Goal: Complete application form

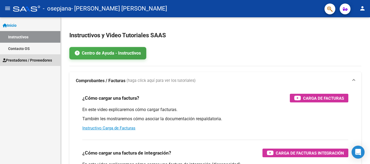
click at [43, 59] on span "Prestadores / Proveedores" at bounding box center [27, 60] width 49 height 6
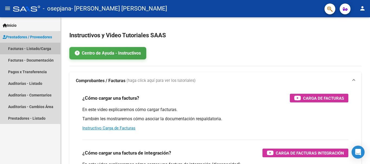
click at [38, 47] on link "Facturas - Listado/Carga" at bounding box center [30, 49] width 60 height 12
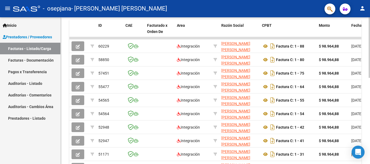
scroll to position [164, 0]
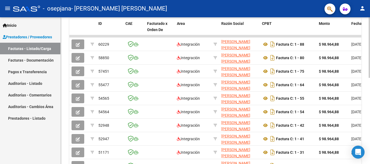
click at [366, 112] on div at bounding box center [369, 116] width 1 height 61
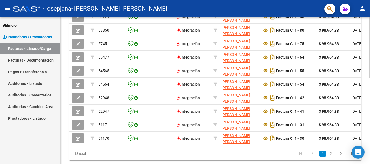
scroll to position [201, 0]
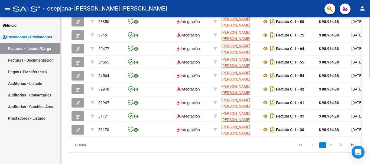
click at [366, 116] on div at bounding box center [369, 132] width 1 height 61
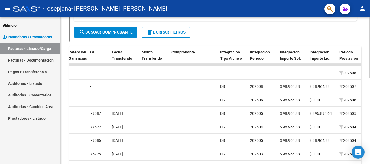
scroll to position [134, 0]
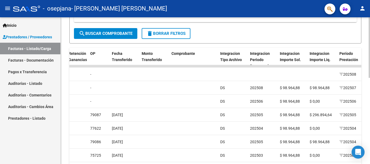
click at [366, 77] on div at bounding box center [369, 104] width 1 height 61
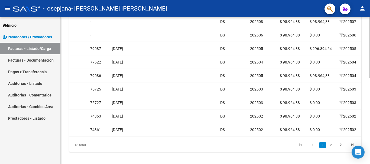
scroll to position [204, 0]
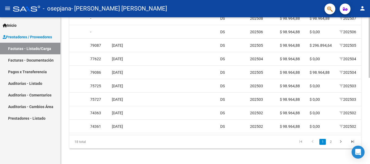
click at [366, 109] on div at bounding box center [369, 133] width 1 height 61
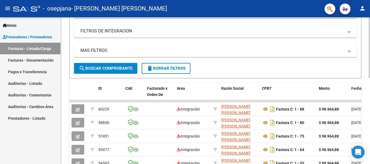
scroll to position [94, 0]
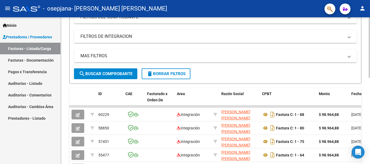
click at [366, 60] on div at bounding box center [369, 87] width 1 height 61
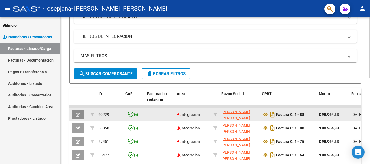
click at [77, 114] on icon "button" at bounding box center [78, 115] width 4 height 4
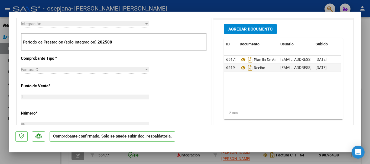
scroll to position [185, 0]
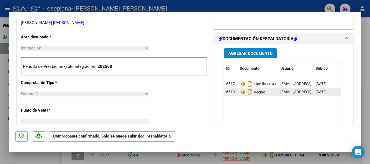
click at [269, 92] on div "Recibo" at bounding box center [258, 92] width 36 height 9
click at [241, 92] on icon at bounding box center [243, 92] width 7 height 7
click at [366, 90] on div at bounding box center [185, 82] width 370 height 164
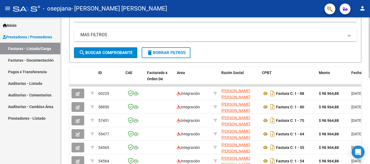
scroll to position [124, 0]
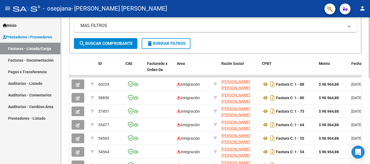
click at [366, 115] on div at bounding box center [369, 100] width 1 height 61
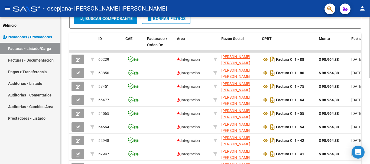
click at [366, 126] on div at bounding box center [369, 110] width 1 height 61
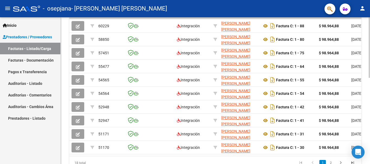
scroll to position [194, 0]
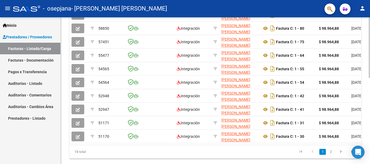
click at [366, 119] on div at bounding box center [369, 129] width 1 height 61
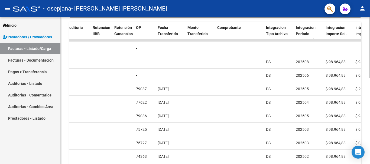
scroll to position [160, 0]
click at [366, 89] on div at bounding box center [369, 115] width 1 height 61
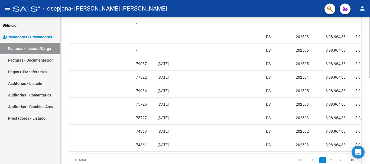
scroll to position [186, 0]
click at [366, 102] on div at bounding box center [369, 126] width 1 height 61
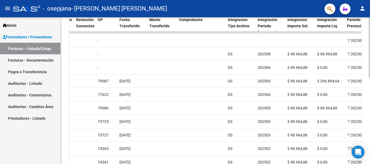
scroll to position [166, 0]
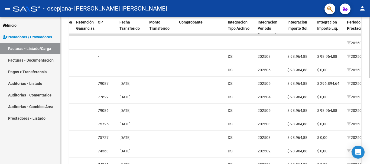
click at [366, 92] on div at bounding box center [369, 117] width 1 height 61
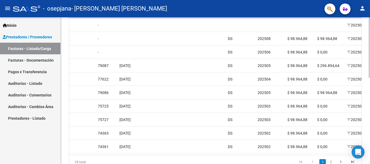
scroll to position [185, 0]
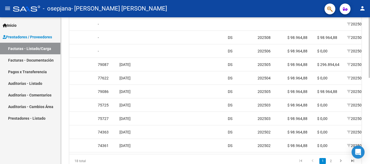
click at [366, 101] on div at bounding box center [369, 125] width 1 height 61
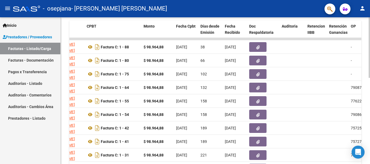
scroll to position [159, 0]
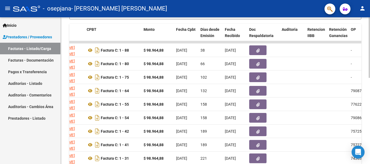
click at [366, 105] on div at bounding box center [369, 114] width 1 height 61
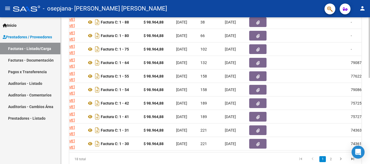
click at [366, 138] on div at bounding box center [369, 126] width 1 height 61
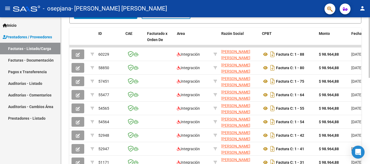
scroll to position [153, 0]
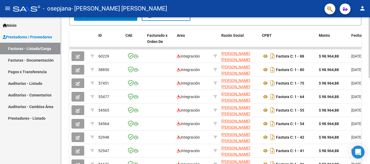
click at [366, 87] on div at bounding box center [369, 112] width 1 height 61
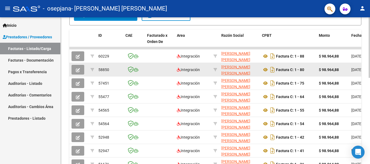
click at [78, 71] on icon "button" at bounding box center [78, 70] width 4 height 4
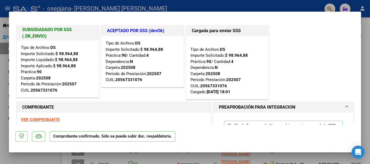
click at [366, 54] on div at bounding box center [185, 82] width 370 height 164
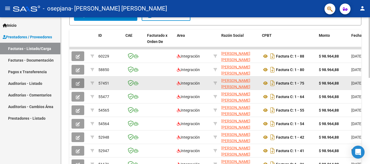
click at [77, 84] on icon "button" at bounding box center [78, 84] width 4 height 4
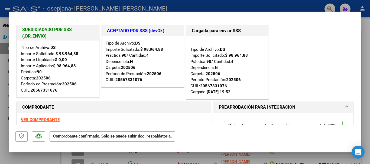
click at [365, 81] on div at bounding box center [185, 82] width 370 height 164
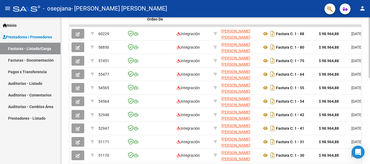
click at [366, 129] on div at bounding box center [369, 121] width 1 height 61
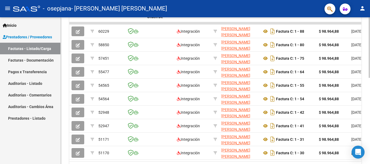
scroll to position [196, 0]
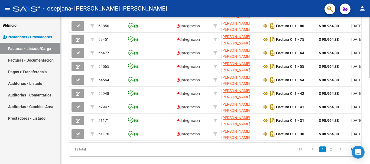
click at [366, 134] on div at bounding box center [369, 130] width 1 height 61
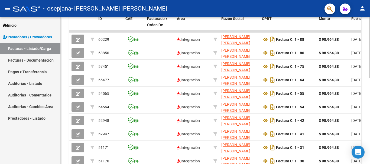
scroll to position [166, 0]
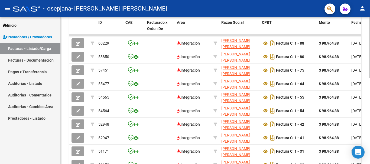
click at [366, 93] on div at bounding box center [369, 117] width 1 height 61
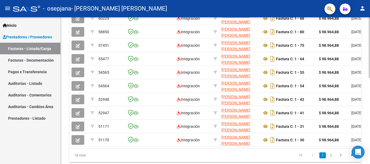
scroll to position [191, 0]
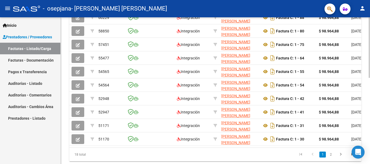
click at [366, 139] on div at bounding box center [369, 128] width 1 height 61
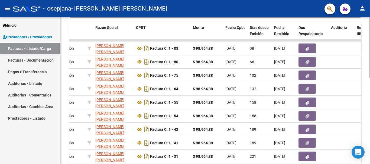
scroll to position [161, 0]
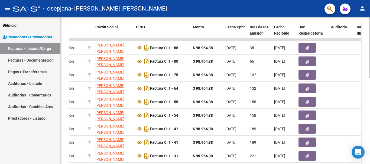
click at [366, 109] on div at bounding box center [369, 115] width 1 height 61
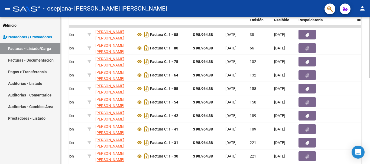
scroll to position [190, 0]
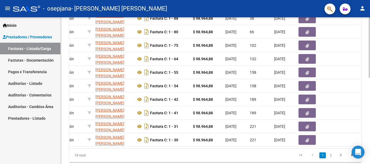
click at [366, 133] on div at bounding box center [369, 128] width 1 height 61
click at [207, 142] on div "Video tutorial PRESTADORES -> Listado de CPBTs Emitidos por Prestadores / Prove…" at bounding box center [216, 3] width 311 height 353
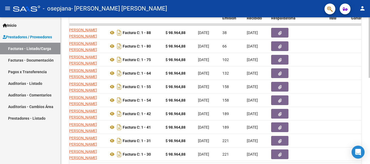
scroll to position [172, 0]
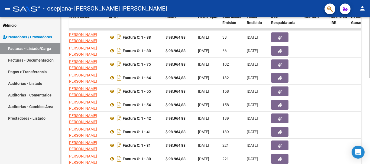
click at [366, 106] on div at bounding box center [369, 119] width 1 height 61
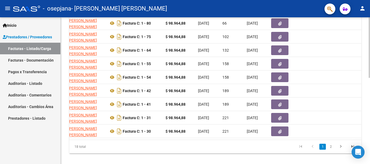
scroll to position [204, 0]
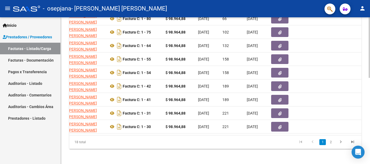
click at [366, 140] on div at bounding box center [369, 133] width 1 height 61
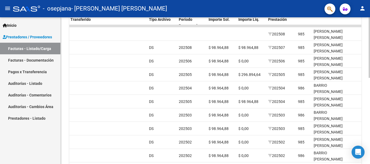
scroll to position [172, 0]
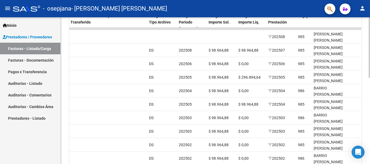
click at [366, 105] on div "Video tutorial PRESTADORES -> Listado de CPBTs Emitidos por Prestadores / Prove…" at bounding box center [216, 21] width 311 height 353
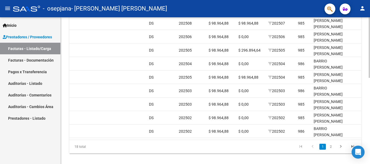
scroll to position [209, 0]
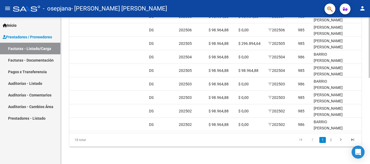
click at [366, 127] on div at bounding box center [369, 134] width 1 height 61
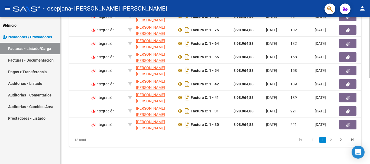
scroll to position [0, 0]
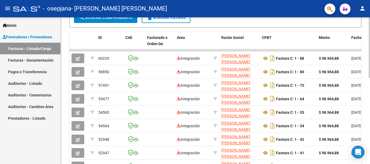
click at [366, 86] on div at bounding box center [369, 110] width 1 height 61
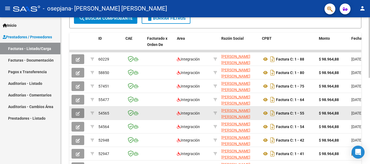
click at [75, 114] on button "button" at bounding box center [78, 114] width 13 height 10
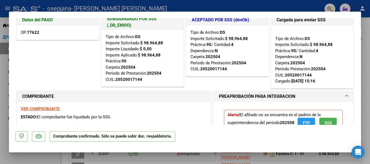
scroll to position [22, 0]
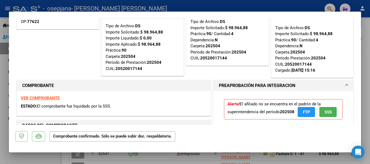
click at [365, 60] on div at bounding box center [185, 82] width 370 height 164
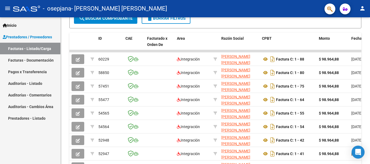
scroll to position [150, 0]
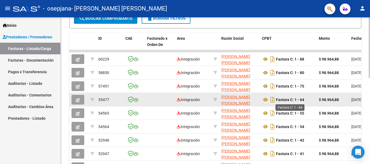
click at [301, 101] on strong "Factura C: 1 - 64" at bounding box center [290, 100] width 28 height 4
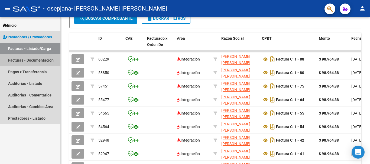
click at [39, 61] on link "Facturas - Documentación" at bounding box center [30, 60] width 60 height 12
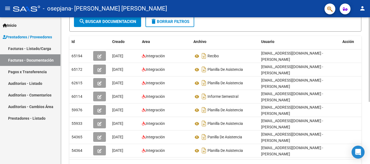
scroll to position [80, 0]
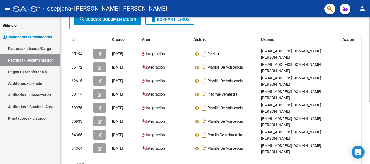
click at [366, 87] on div at bounding box center [369, 107] width 1 height 85
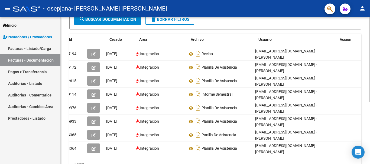
scroll to position [0, 0]
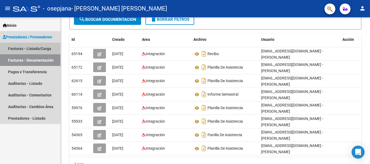
click at [47, 49] on link "Facturas - Listado/Carga" at bounding box center [30, 49] width 60 height 12
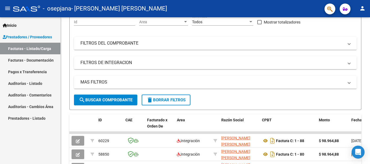
scroll to position [80, 0]
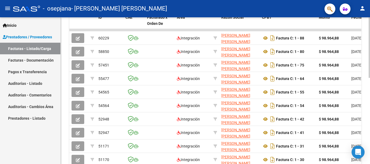
click at [366, 112] on div at bounding box center [369, 119] width 1 height 61
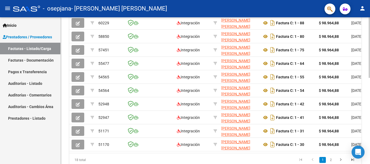
click at [366, 107] on div at bounding box center [369, 125] width 1 height 61
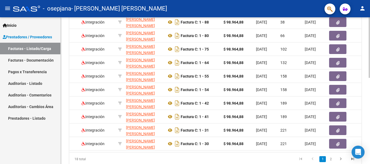
scroll to position [0, 100]
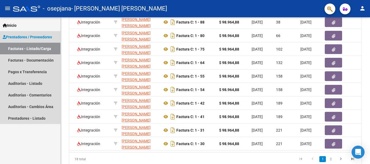
click at [41, 35] on span "Prestadores / Proveedores" at bounding box center [27, 37] width 49 height 6
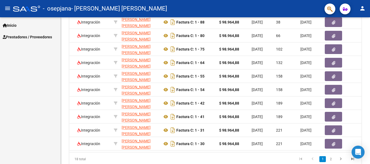
click at [42, 37] on span "Prestadores / Proveedores" at bounding box center [27, 37] width 49 height 6
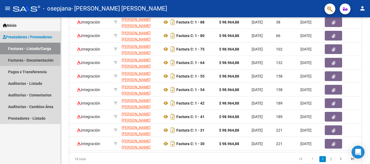
click at [42, 60] on link "Facturas - Documentación" at bounding box center [30, 60] width 60 height 12
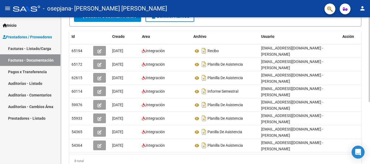
scroll to position [84, 0]
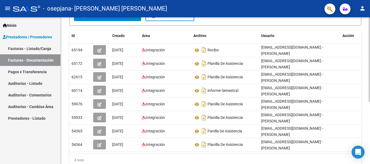
click at [366, 136] on div at bounding box center [369, 109] width 1 height 85
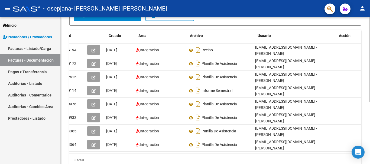
scroll to position [0, 0]
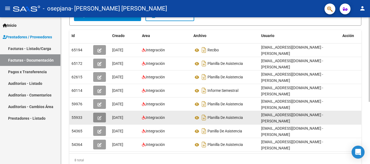
click at [101, 118] on icon "button" at bounding box center [100, 118] width 4 height 4
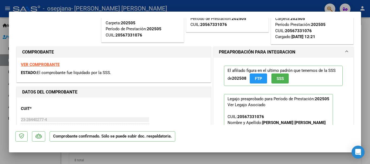
scroll to position [47, 0]
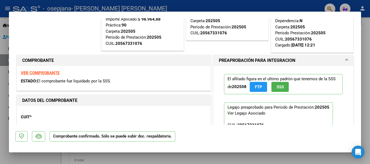
click at [366, 45] on div at bounding box center [185, 82] width 370 height 164
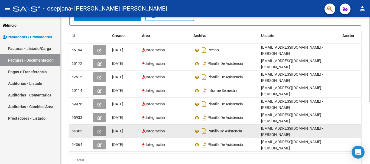
click at [99, 132] on icon "button" at bounding box center [100, 132] width 4 height 4
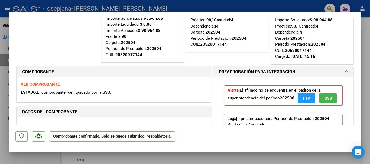
scroll to position [0, 0]
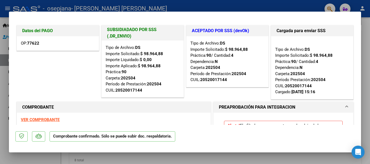
click at [366, 73] on div at bounding box center [185, 82] width 370 height 164
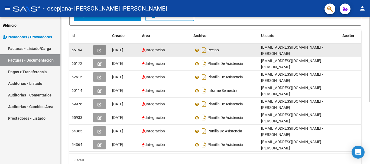
click at [99, 47] on button "button" at bounding box center [99, 50] width 13 height 10
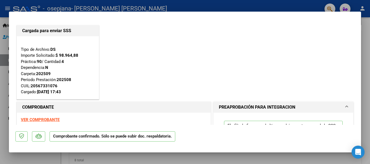
click at [366, 48] on div at bounding box center [185, 82] width 370 height 164
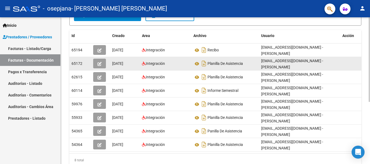
click at [98, 63] on icon "button" at bounding box center [100, 64] width 4 height 4
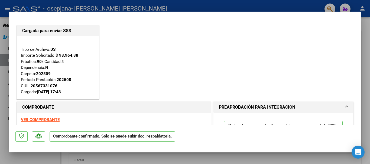
click at [366, 62] on div at bounding box center [185, 82] width 370 height 164
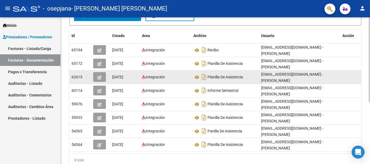
click at [100, 77] on icon "button" at bounding box center [100, 78] width 4 height 4
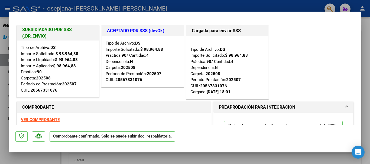
click at [366, 55] on div at bounding box center [185, 82] width 370 height 164
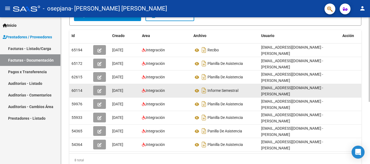
click at [95, 94] on button "button" at bounding box center [99, 91] width 13 height 10
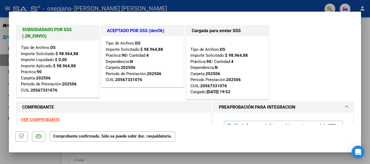
click at [366, 68] on div at bounding box center [185, 82] width 370 height 164
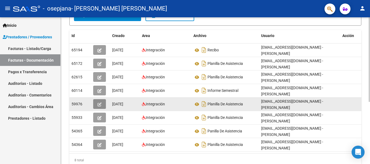
click at [98, 105] on icon "button" at bounding box center [100, 105] width 4 height 4
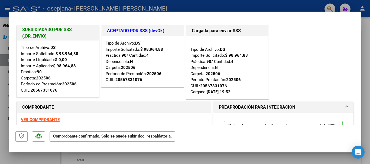
click at [366, 58] on div at bounding box center [185, 82] width 370 height 164
type input "$ 0,00"
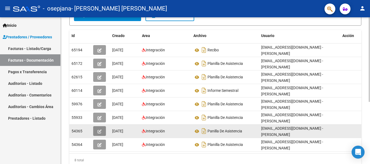
click at [98, 131] on icon "button" at bounding box center [100, 132] width 4 height 4
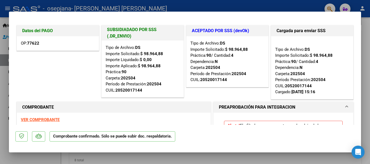
click at [366, 50] on div at bounding box center [185, 82] width 370 height 164
type input "$ 0,00"
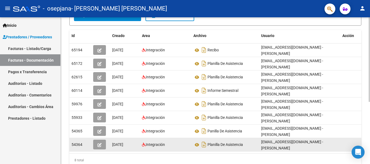
click at [98, 144] on icon "button" at bounding box center [100, 145] width 4 height 4
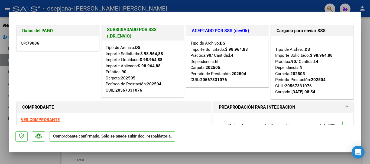
click at [365, 105] on div at bounding box center [185, 82] width 370 height 164
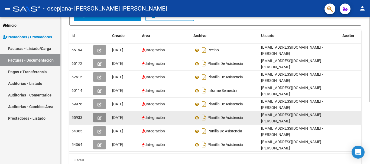
click at [100, 113] on button "button" at bounding box center [99, 118] width 13 height 10
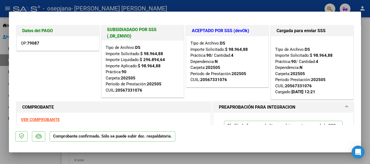
click at [366, 88] on div at bounding box center [185, 82] width 370 height 164
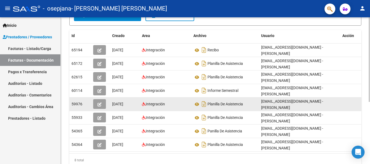
click at [99, 102] on button "button" at bounding box center [99, 104] width 13 height 10
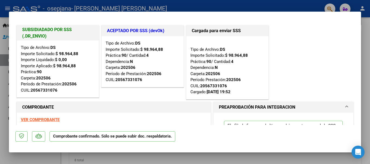
click at [366, 85] on div at bounding box center [185, 82] width 370 height 164
